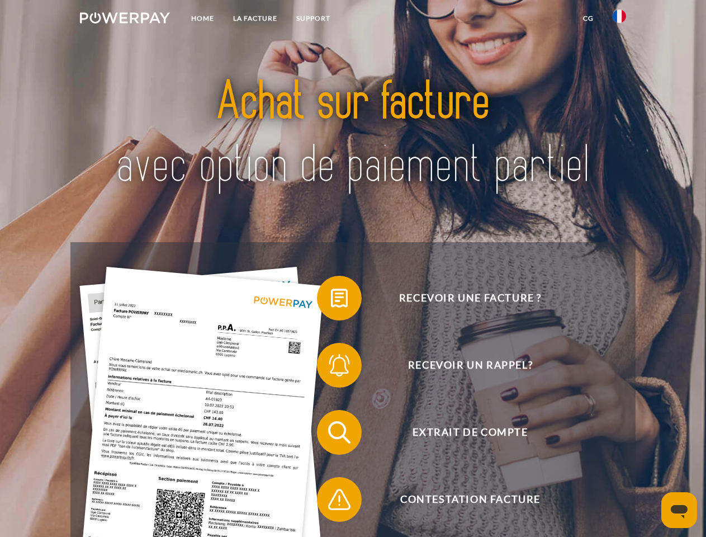
click at [125, 20] on img at bounding box center [125, 17] width 90 height 11
click at [620, 20] on img at bounding box center [619, 16] width 13 height 13
click at [588, 18] on link "CG" at bounding box center [589, 18] width 30 height 20
click at [331, 300] on span at bounding box center [323, 298] width 56 height 56
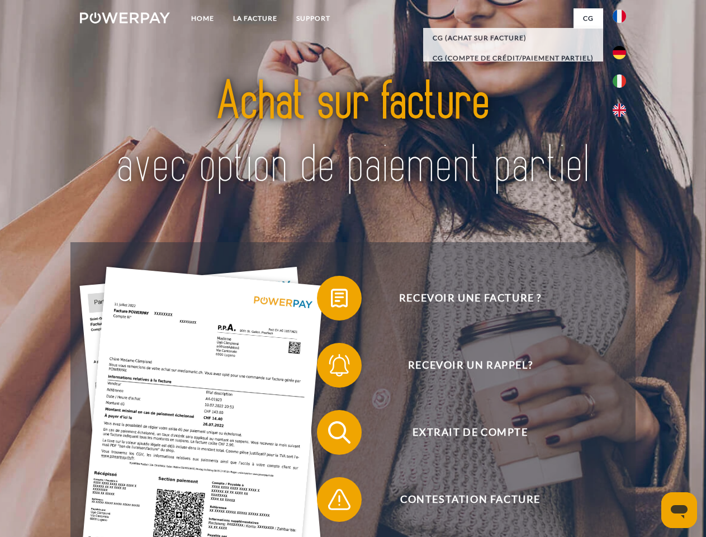
click at [331, 367] on span at bounding box center [323, 365] width 56 height 56
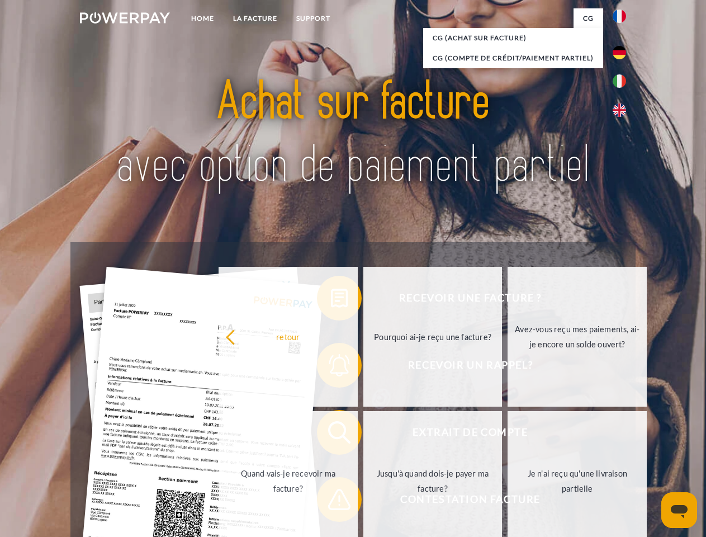
click at [363, 434] on link "Jusqu'à quand dois-je payer ma facture?" at bounding box center [432, 481] width 139 height 140
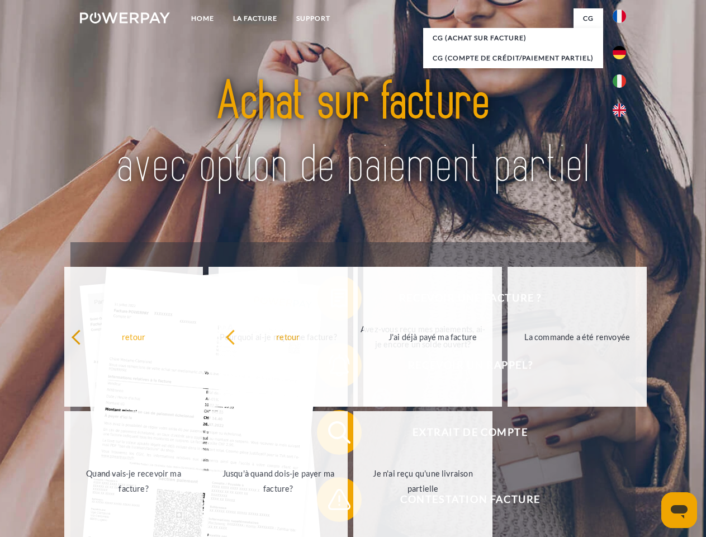
click at [331, 502] on span at bounding box center [323, 499] width 56 height 56
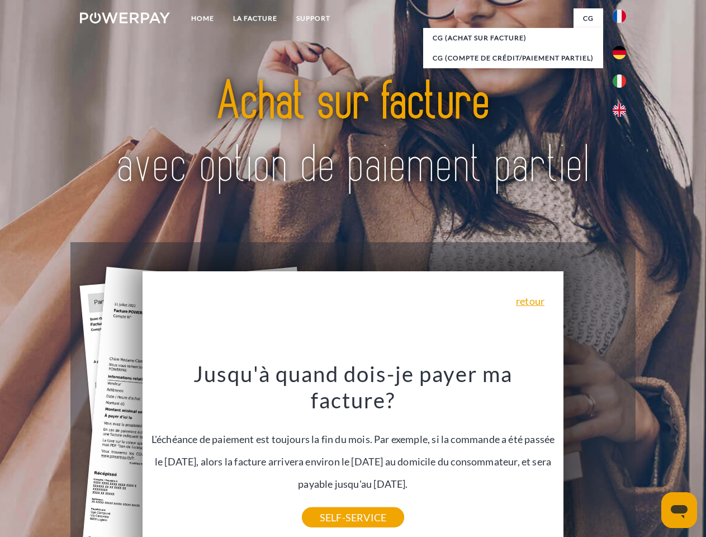
click at [679, 510] on icon "Ouvrir la fenêtre de messagerie" at bounding box center [679, 511] width 17 height 13
